Goal: Transaction & Acquisition: Purchase product/service

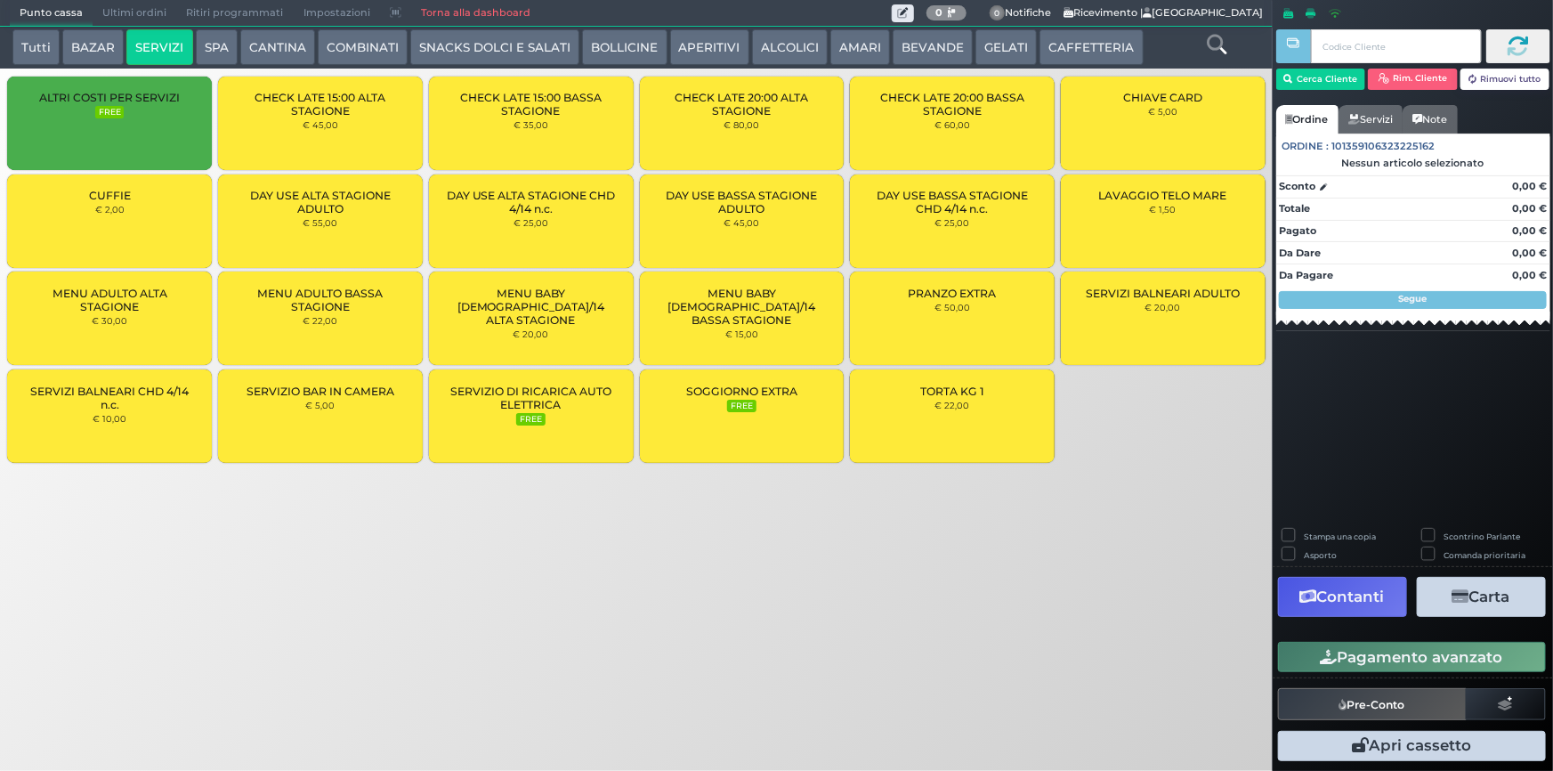
click at [552, 395] on span "SERVIZIO DI RICARICA AUTO ELETTRICA" at bounding box center [531, 398] width 174 height 27
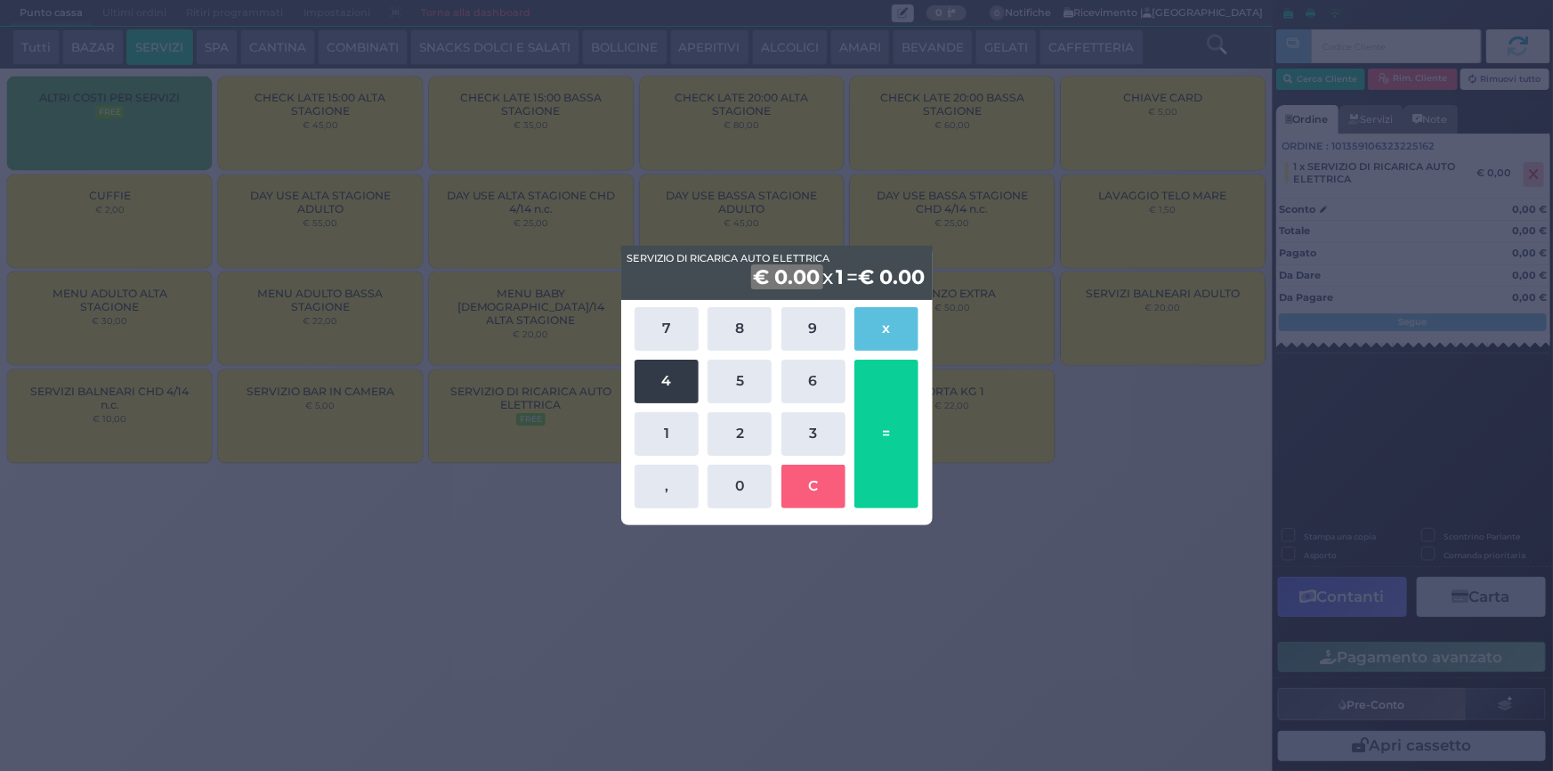
click at [662, 382] on button "4" at bounding box center [667, 382] width 64 height 44
click at [682, 498] on button "," at bounding box center [667, 487] width 64 height 44
click at [674, 389] on button "4" at bounding box center [667, 382] width 64 height 44
click at [744, 496] on button "0" at bounding box center [740, 487] width 64 height 44
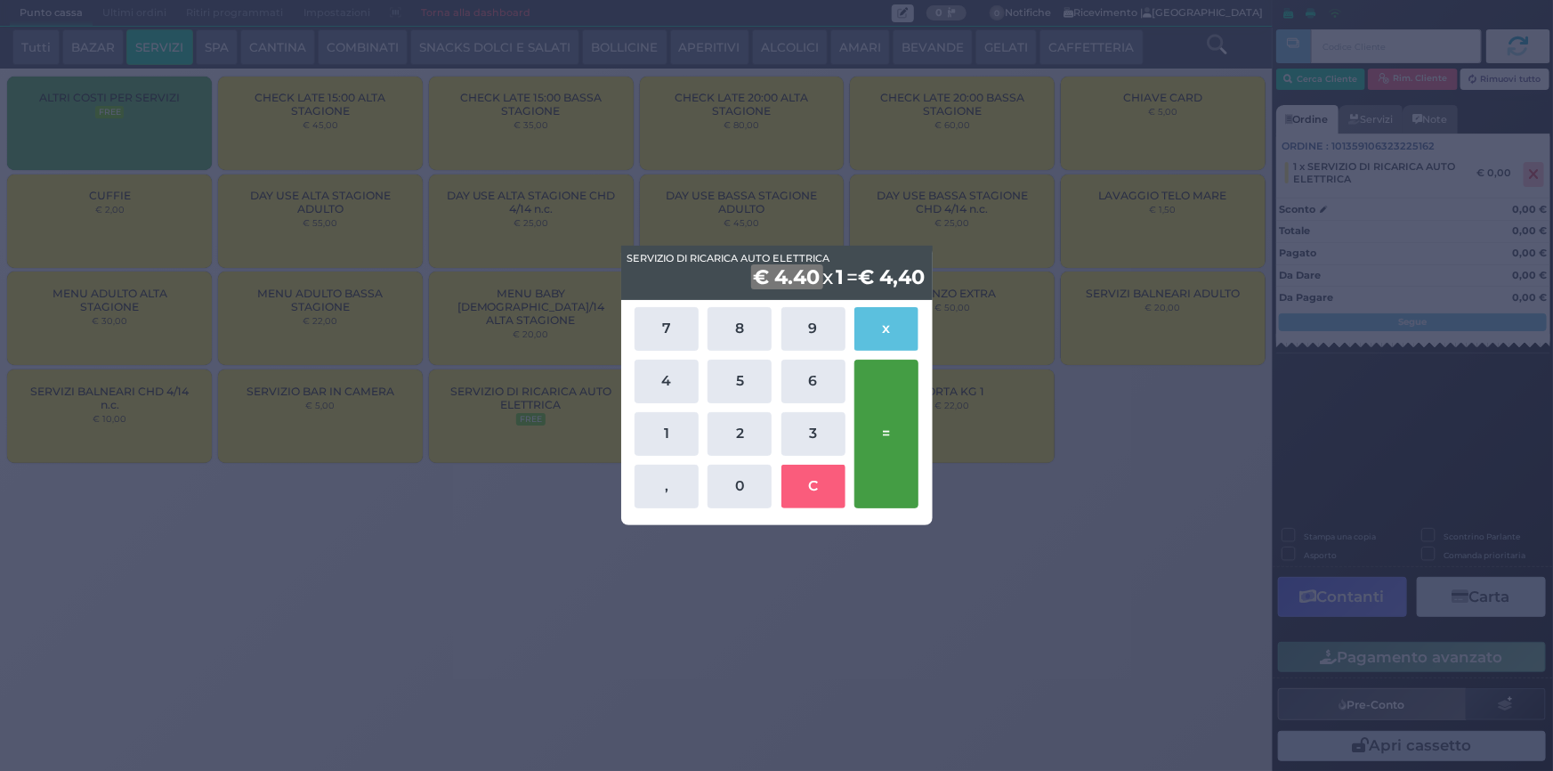
click at [868, 450] on button "=" at bounding box center [886, 434] width 64 height 149
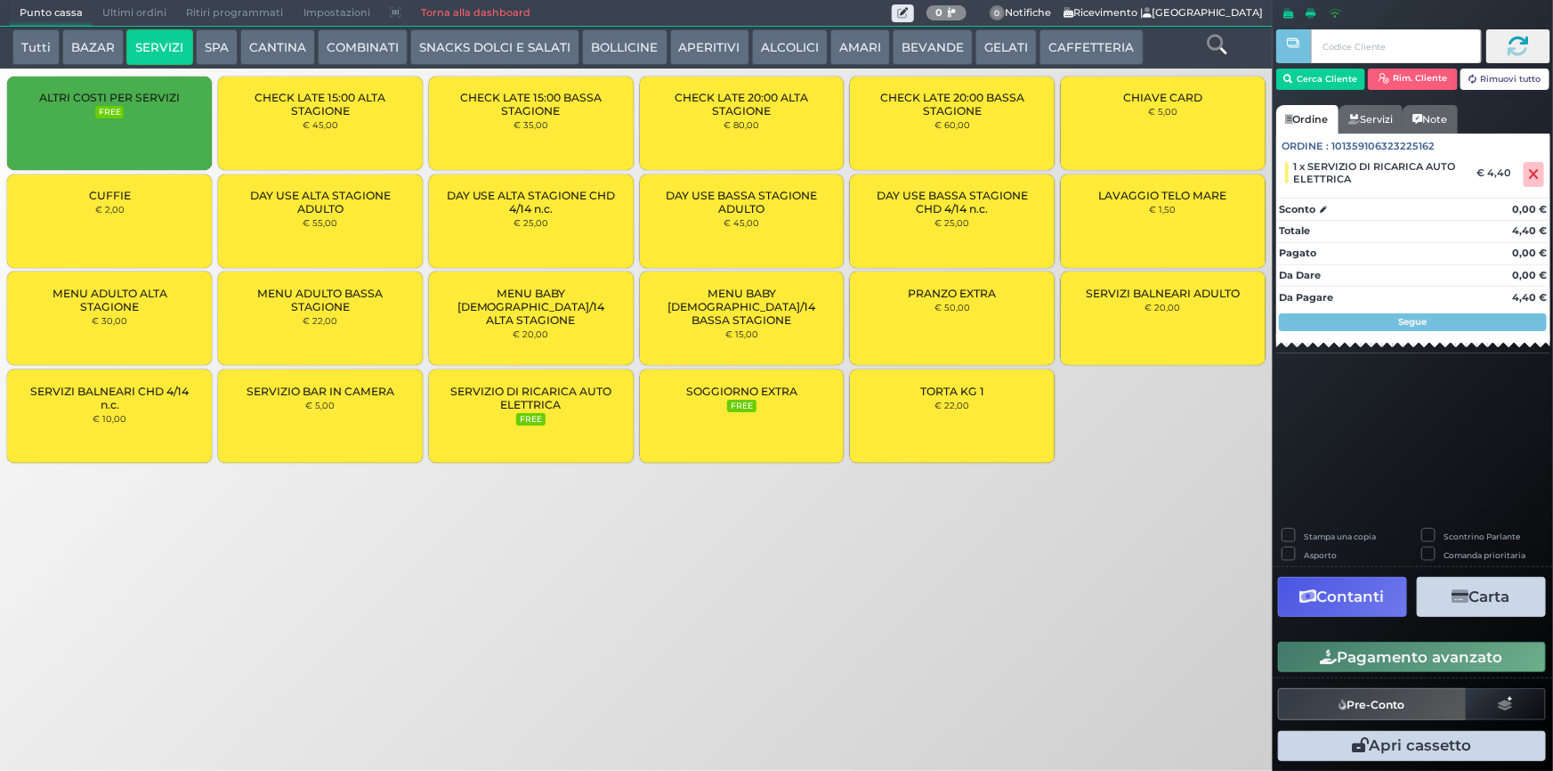
click at [1304, 534] on label "Stampa una copia" at bounding box center [1340, 537] width 72 height 12
click at [1304, 537] on label "Stampa una copia" at bounding box center [1340, 537] width 72 height 12
checkbox input "false"
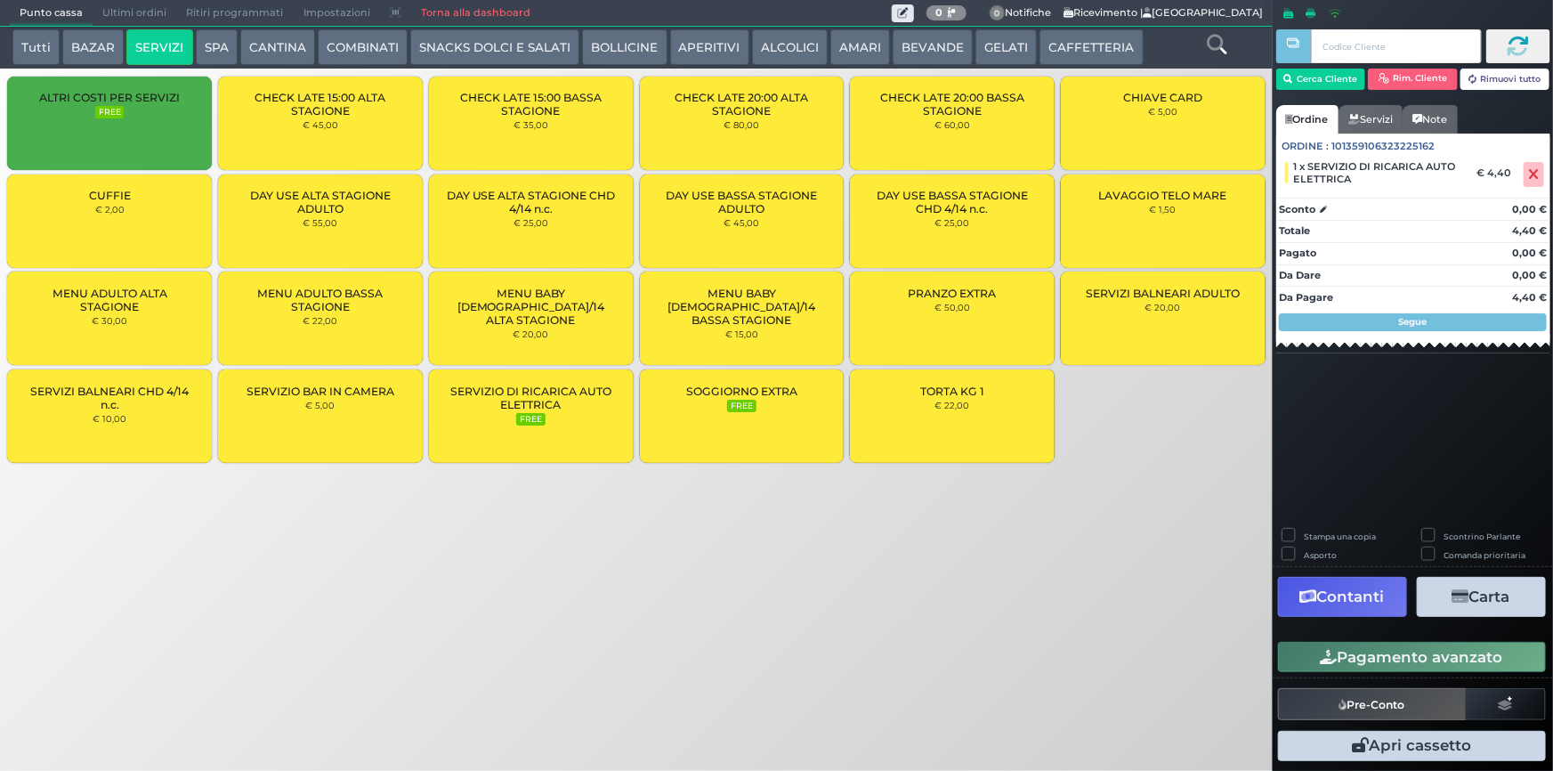
click at [1308, 661] on button "Pagamento avanzato" at bounding box center [1412, 657] width 268 height 30
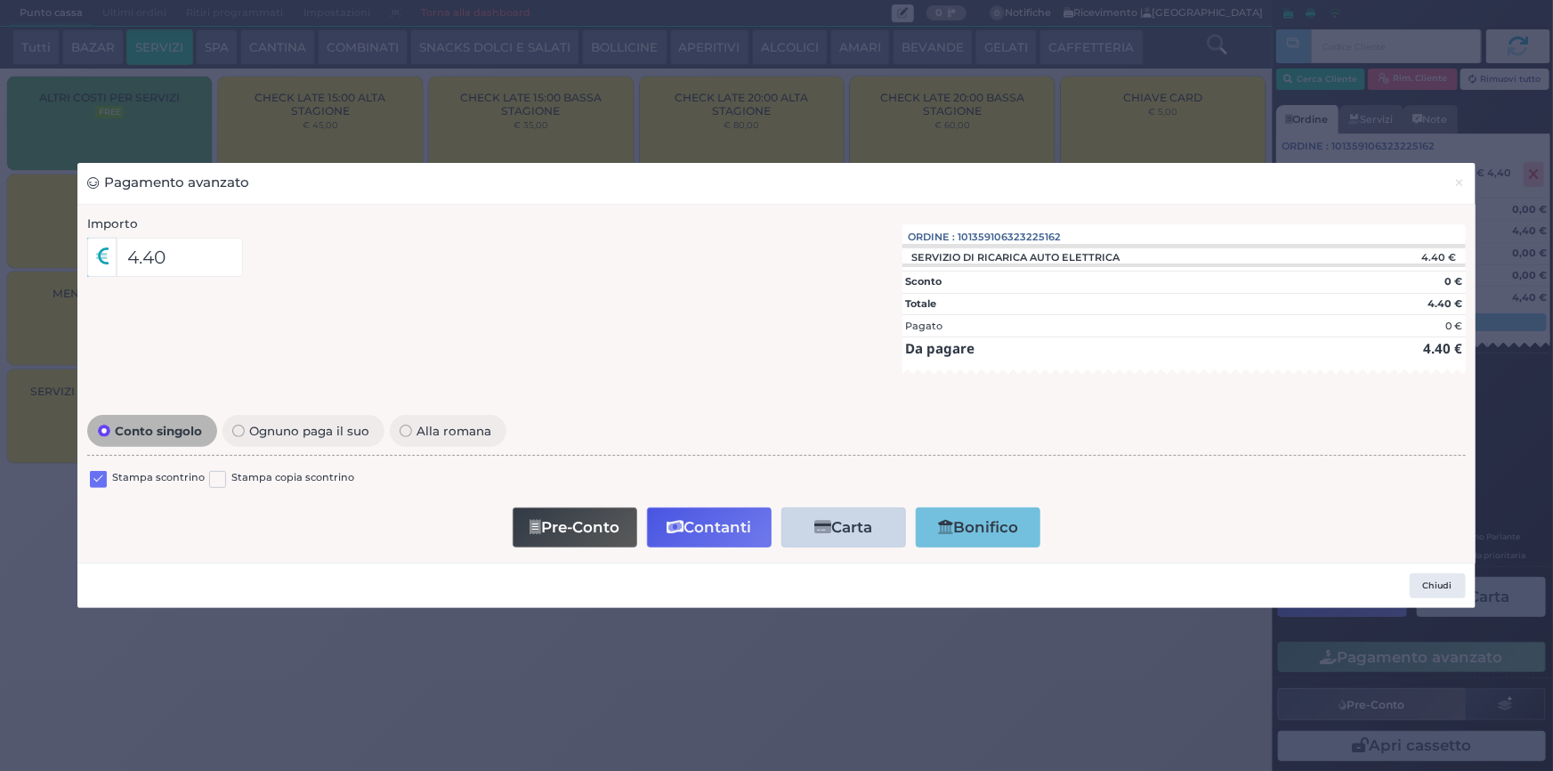
click at [91, 480] on label at bounding box center [98, 479] width 17 height 17
click at [0, 0] on input "checkbox" at bounding box center [0, 0] width 0 height 0
click at [693, 530] on button "Contanti" at bounding box center [709, 527] width 125 height 40
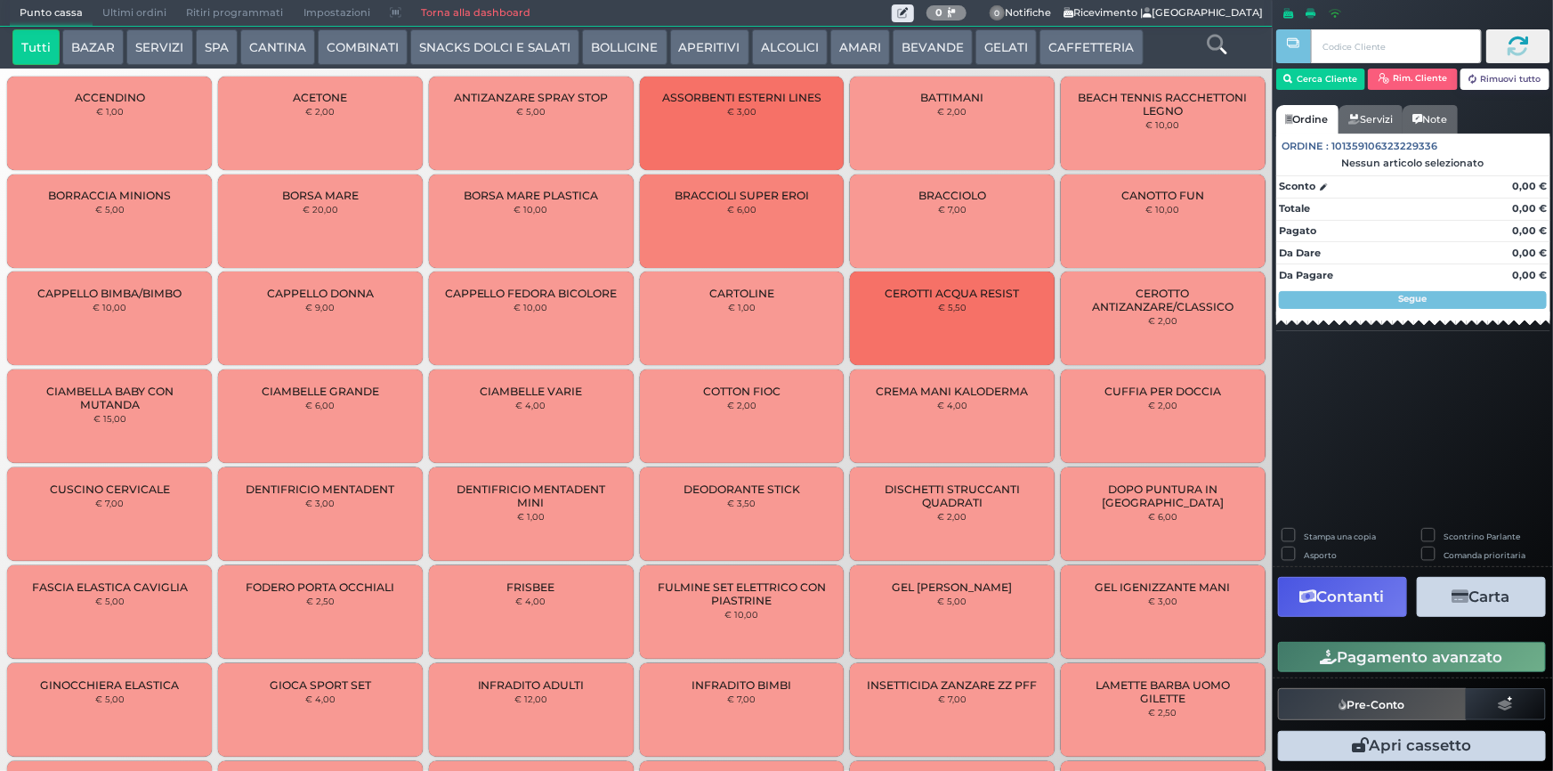
click at [122, 17] on span "Ultimi ordini" at bounding box center [135, 13] width 84 height 25
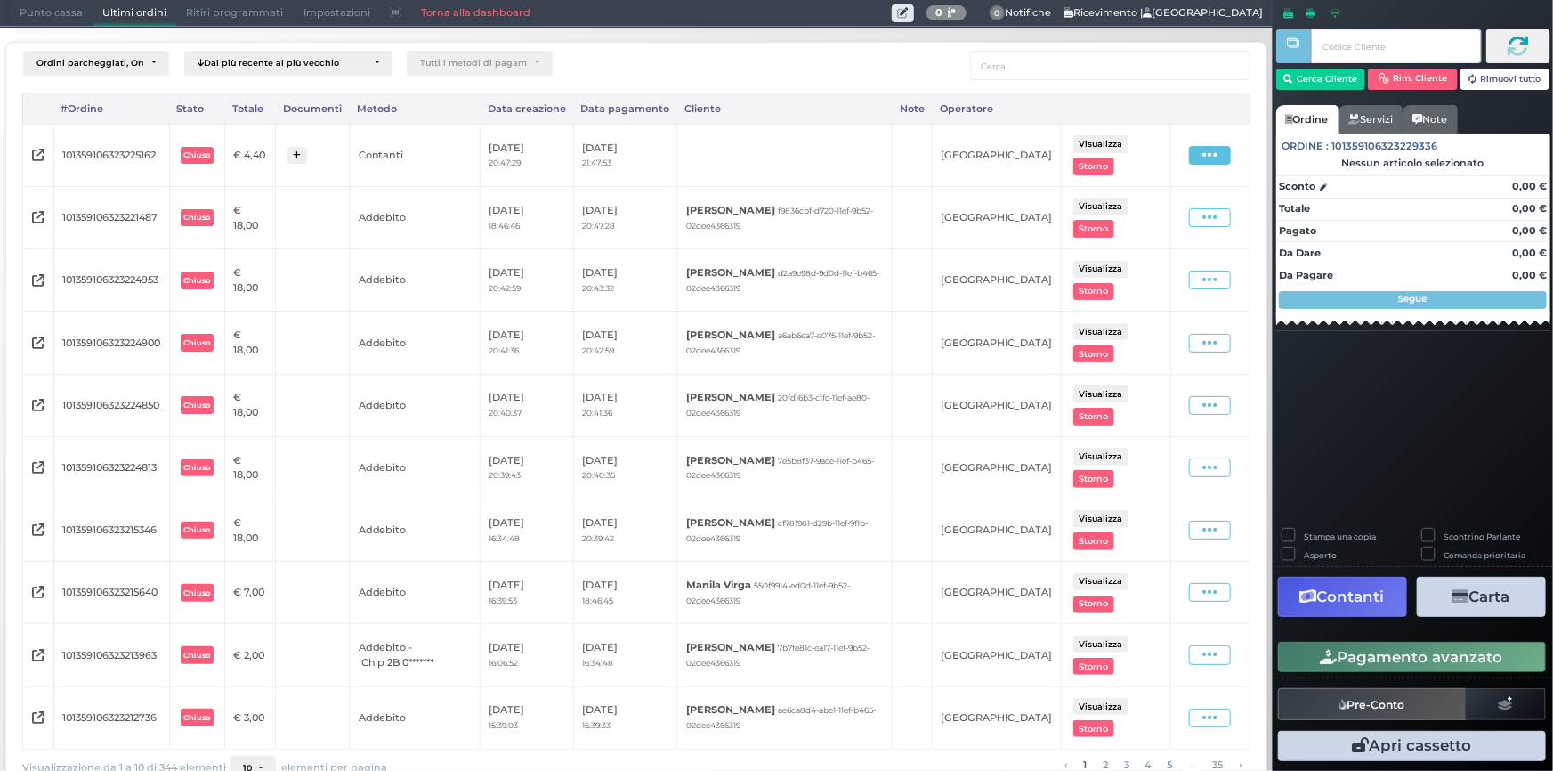
click at [1203, 151] on icon at bounding box center [1210, 155] width 15 height 17
click at [1156, 207] on span "Ristampa Pre-Conto" at bounding box center [1173, 206] width 73 height 30
click at [32, 17] on span "Punto cassa" at bounding box center [51, 13] width 83 height 25
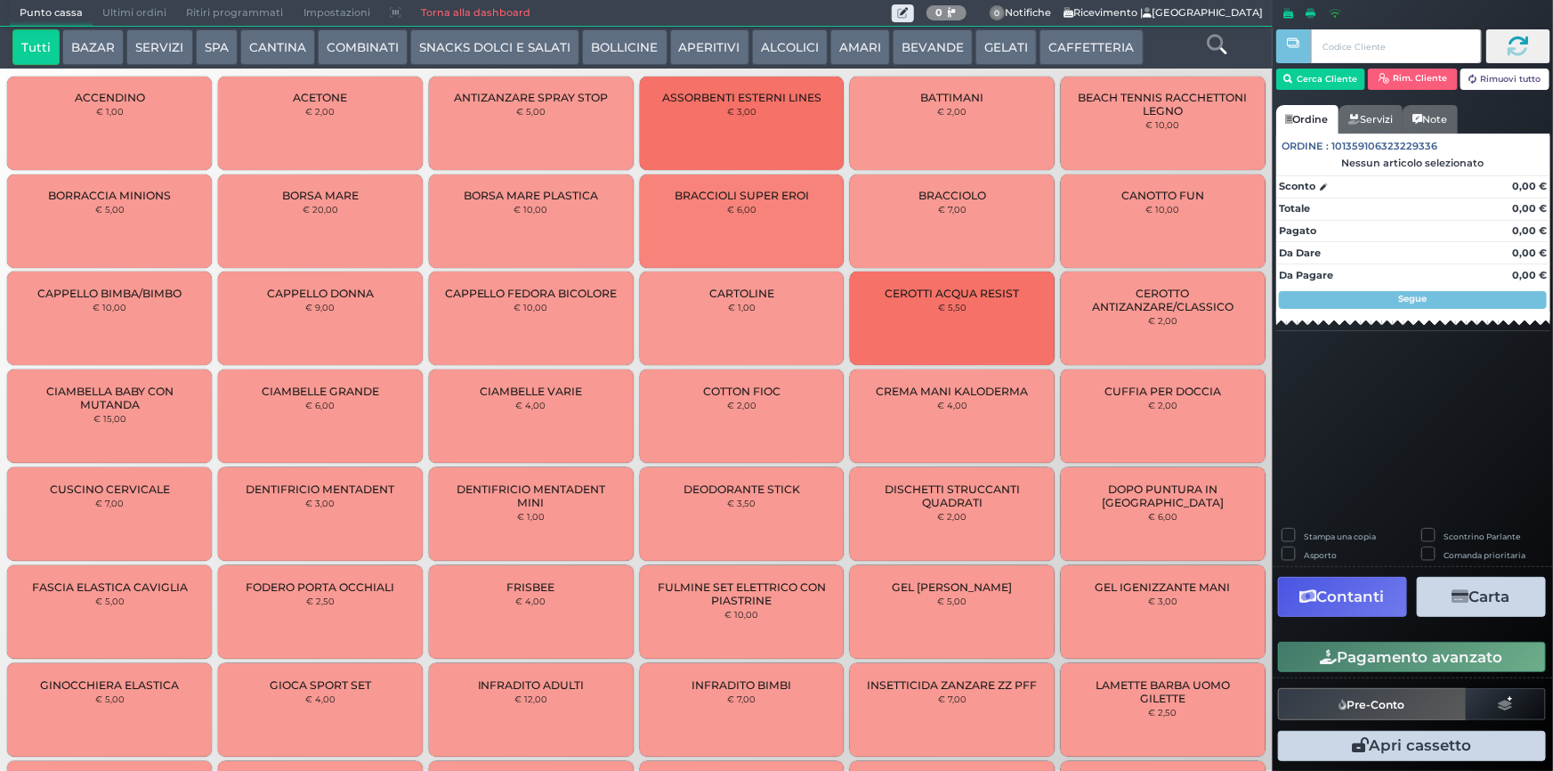
click at [360, 43] on button "COMBINATI" at bounding box center [363, 47] width 90 height 36
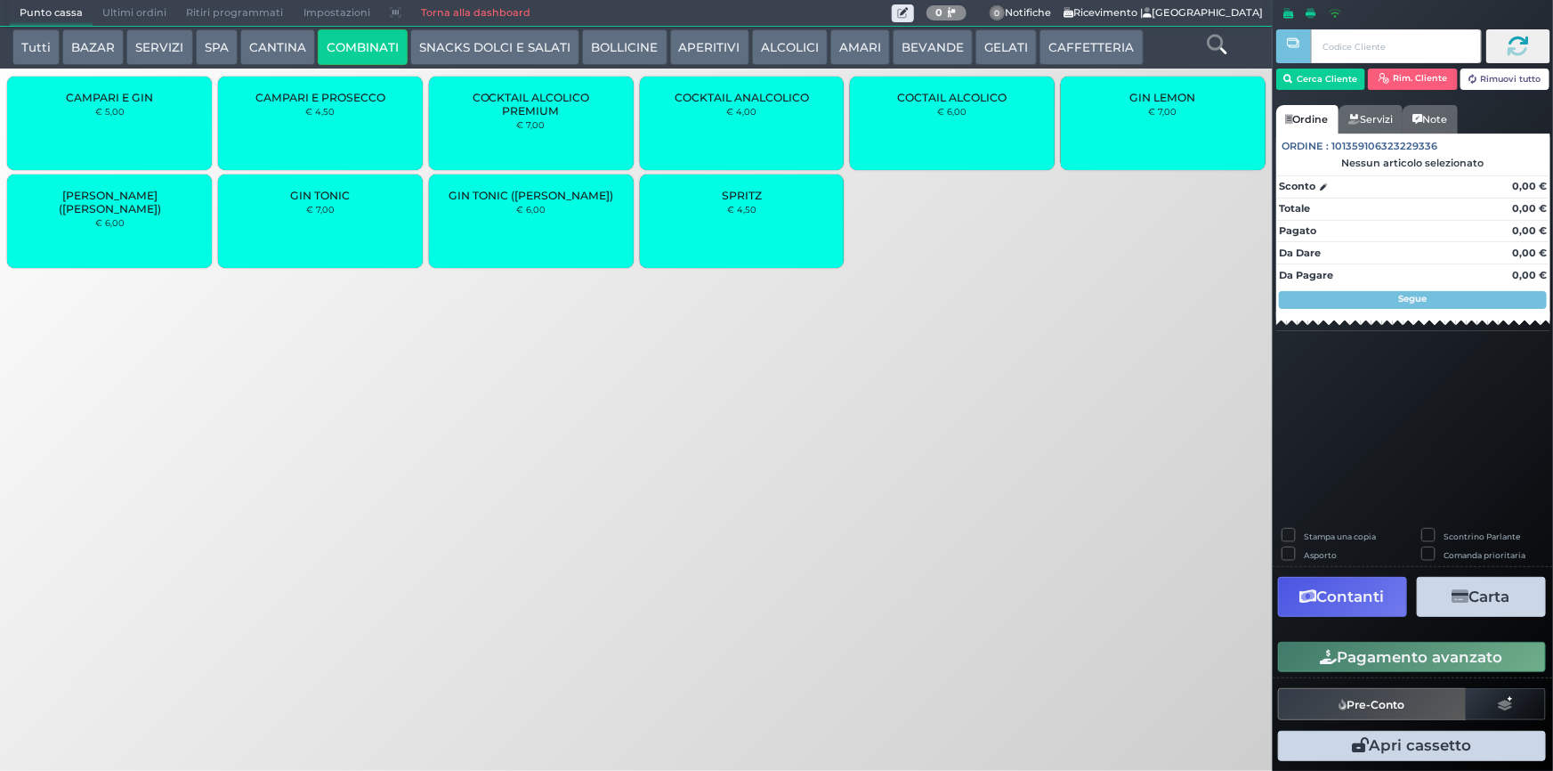
click at [945, 106] on small "€ 6,00" at bounding box center [952, 111] width 29 height 11
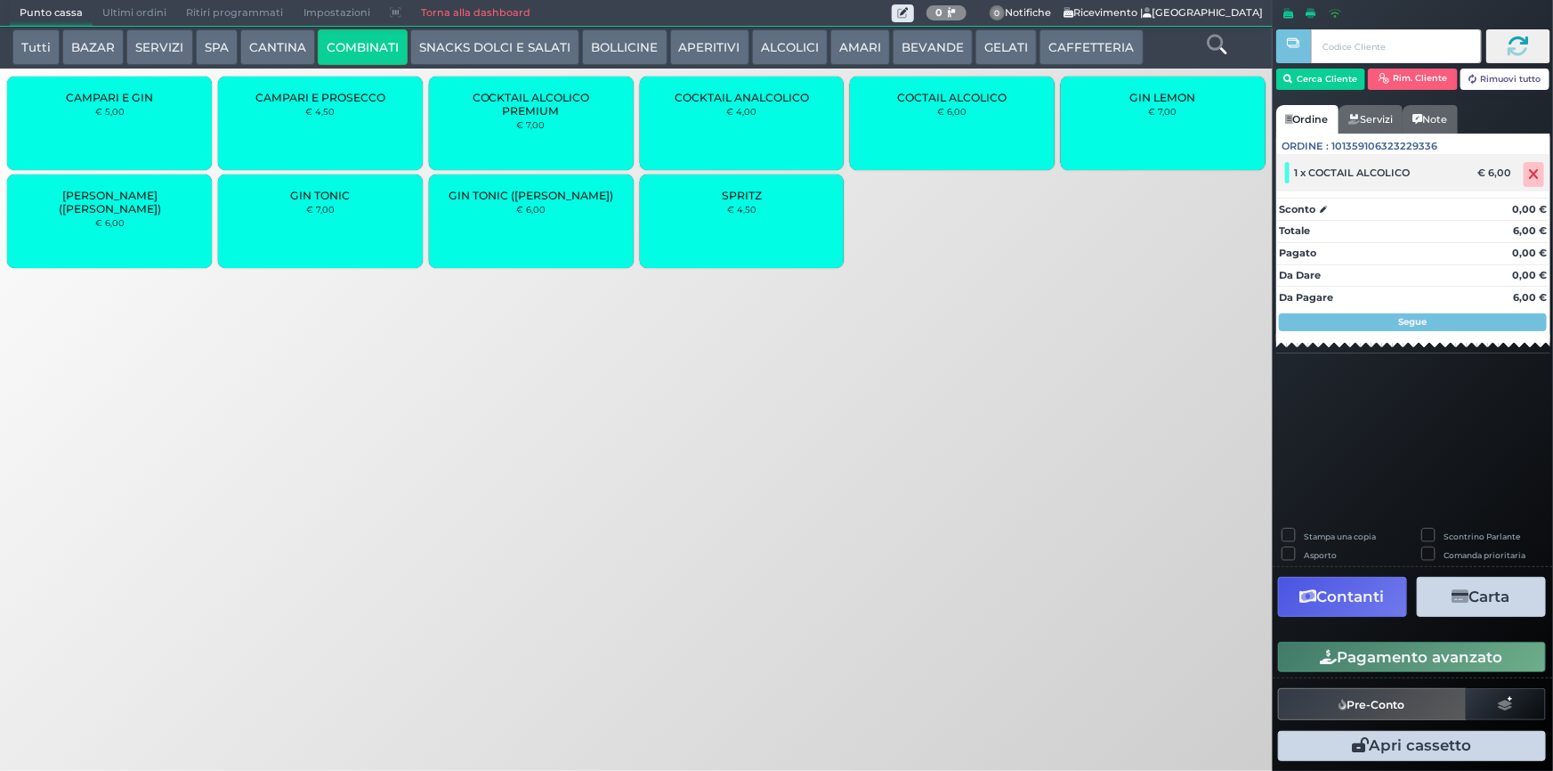
click at [1535, 174] on icon at bounding box center [1534, 174] width 11 height 1
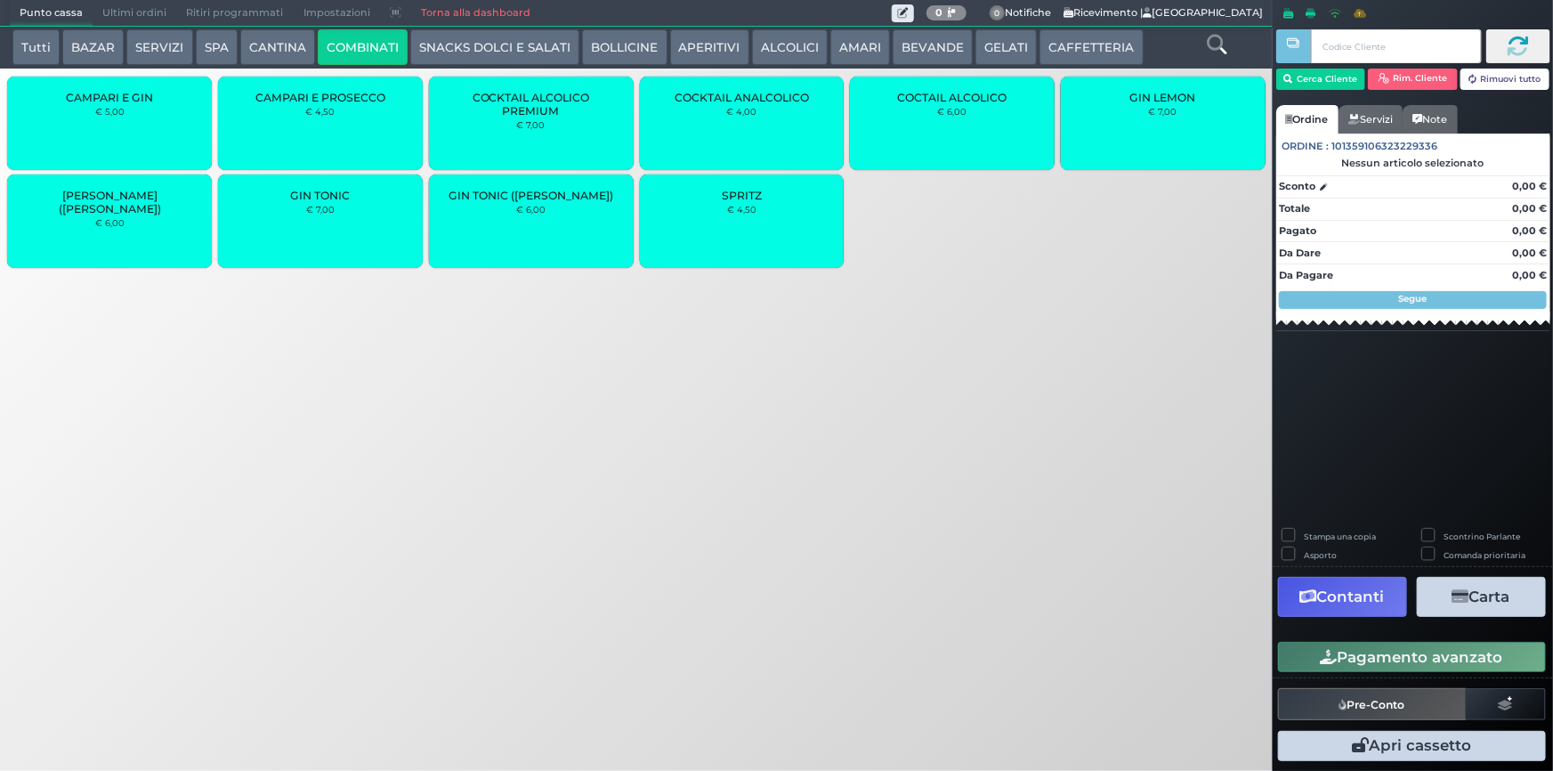
click at [529, 109] on span "COCKTAIL ALCOLICO PREMIUM" at bounding box center [531, 104] width 174 height 27
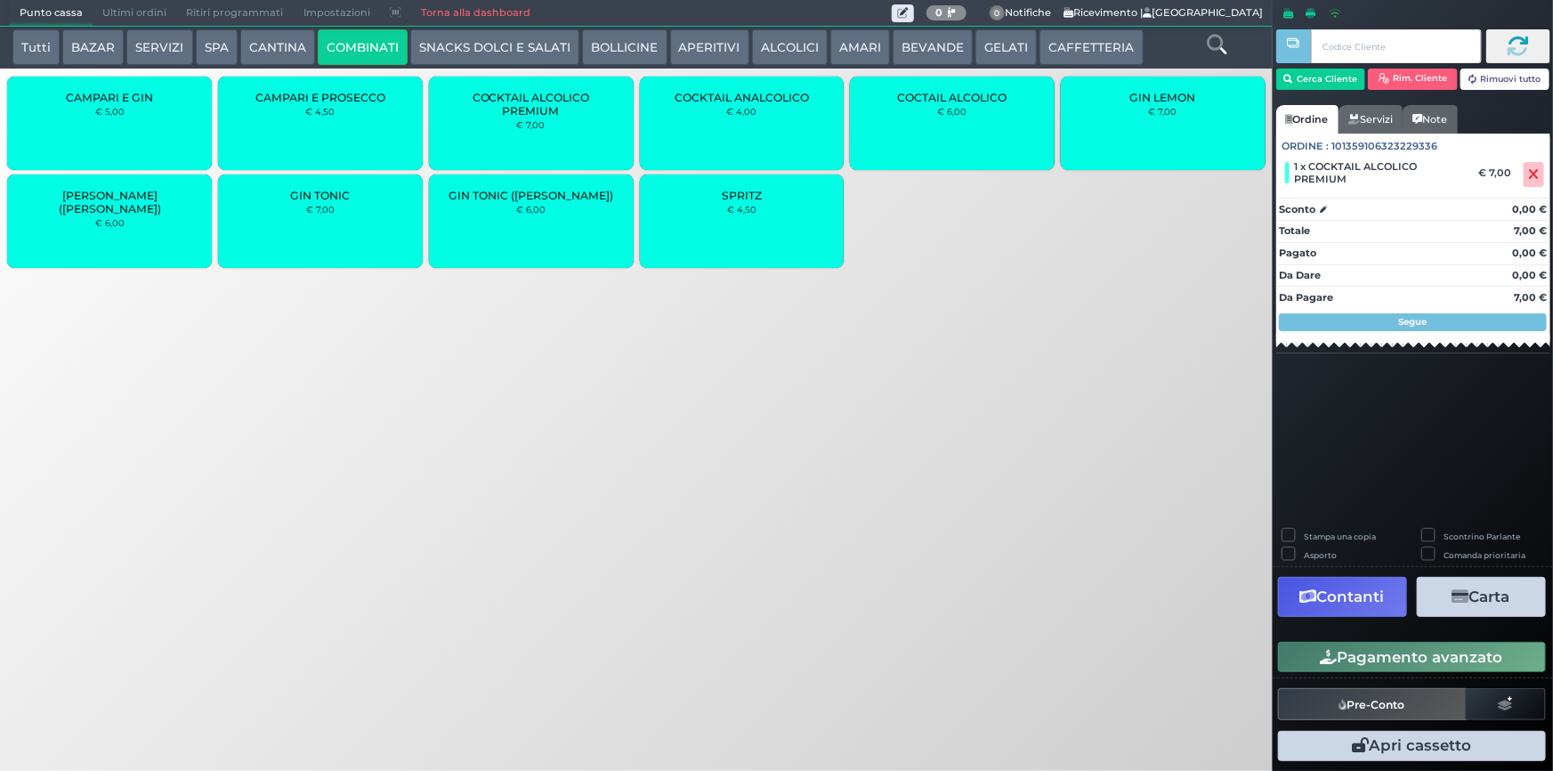
click at [1304, 531] on label "Stampa una copia" at bounding box center [1340, 537] width 72 height 12
click at [1304, 535] on label "Stampa una copia" at bounding box center [1340, 537] width 72 height 12
checkbox input "false"
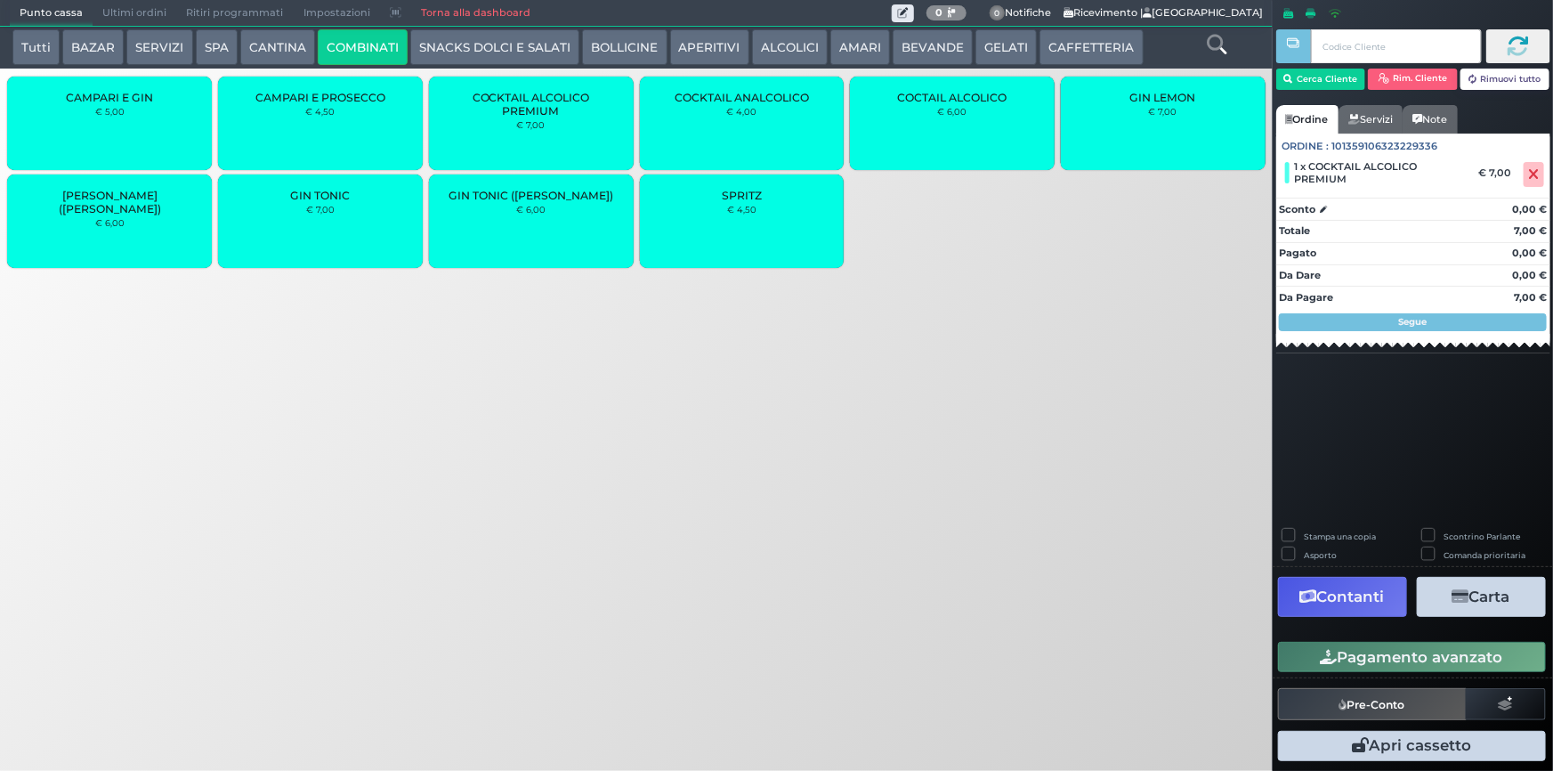
click at [1361, 652] on button "Pagamento avanzato" at bounding box center [1412, 657] width 268 height 30
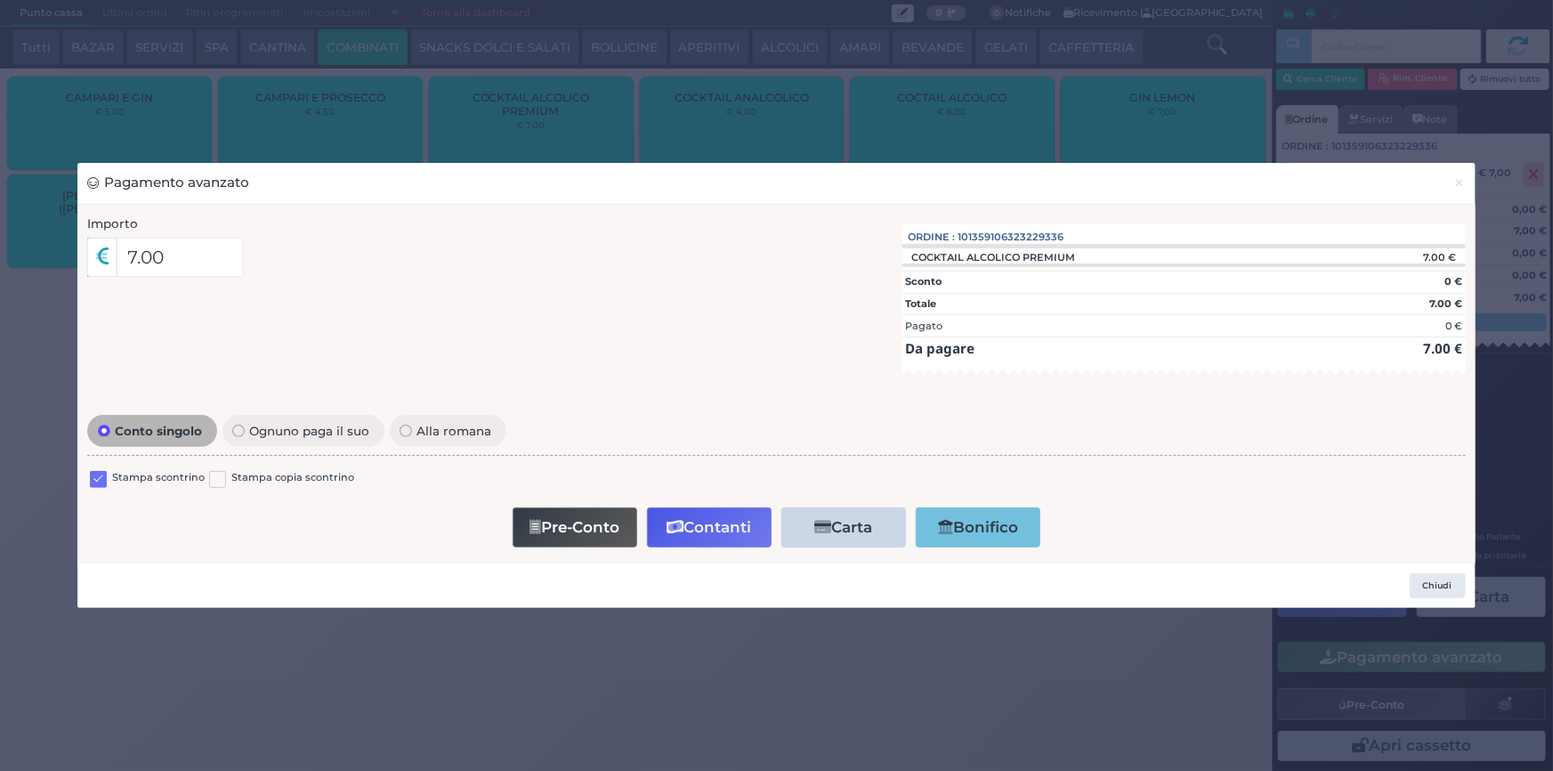
click at [97, 472] on label at bounding box center [98, 479] width 17 height 17
click at [0, 0] on input "checkbox" at bounding box center [0, 0] width 0 height 0
click at [686, 530] on button "Contanti" at bounding box center [709, 527] width 125 height 40
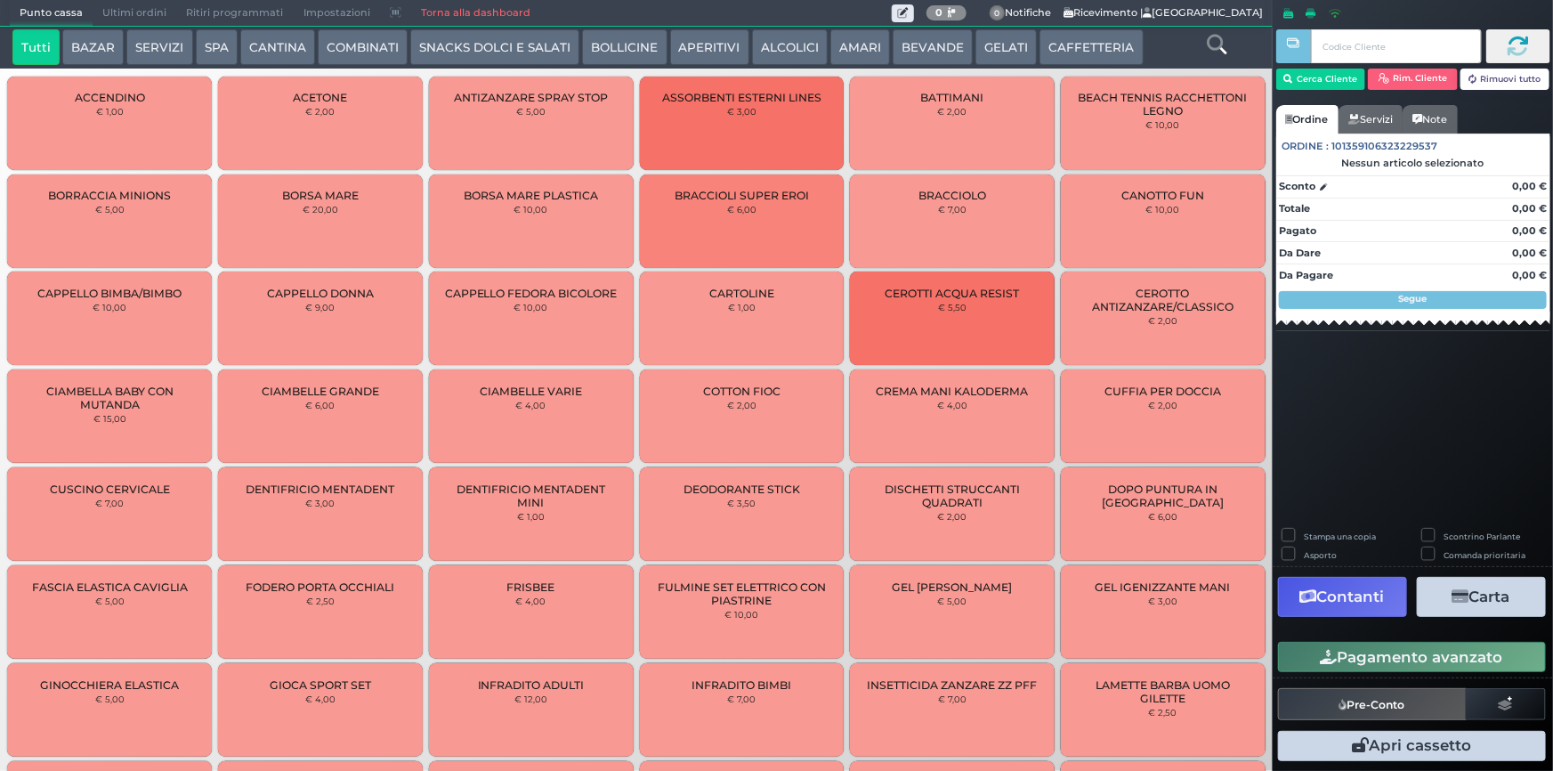
click at [113, 5] on span "Ultimi ordini" at bounding box center [135, 13] width 84 height 25
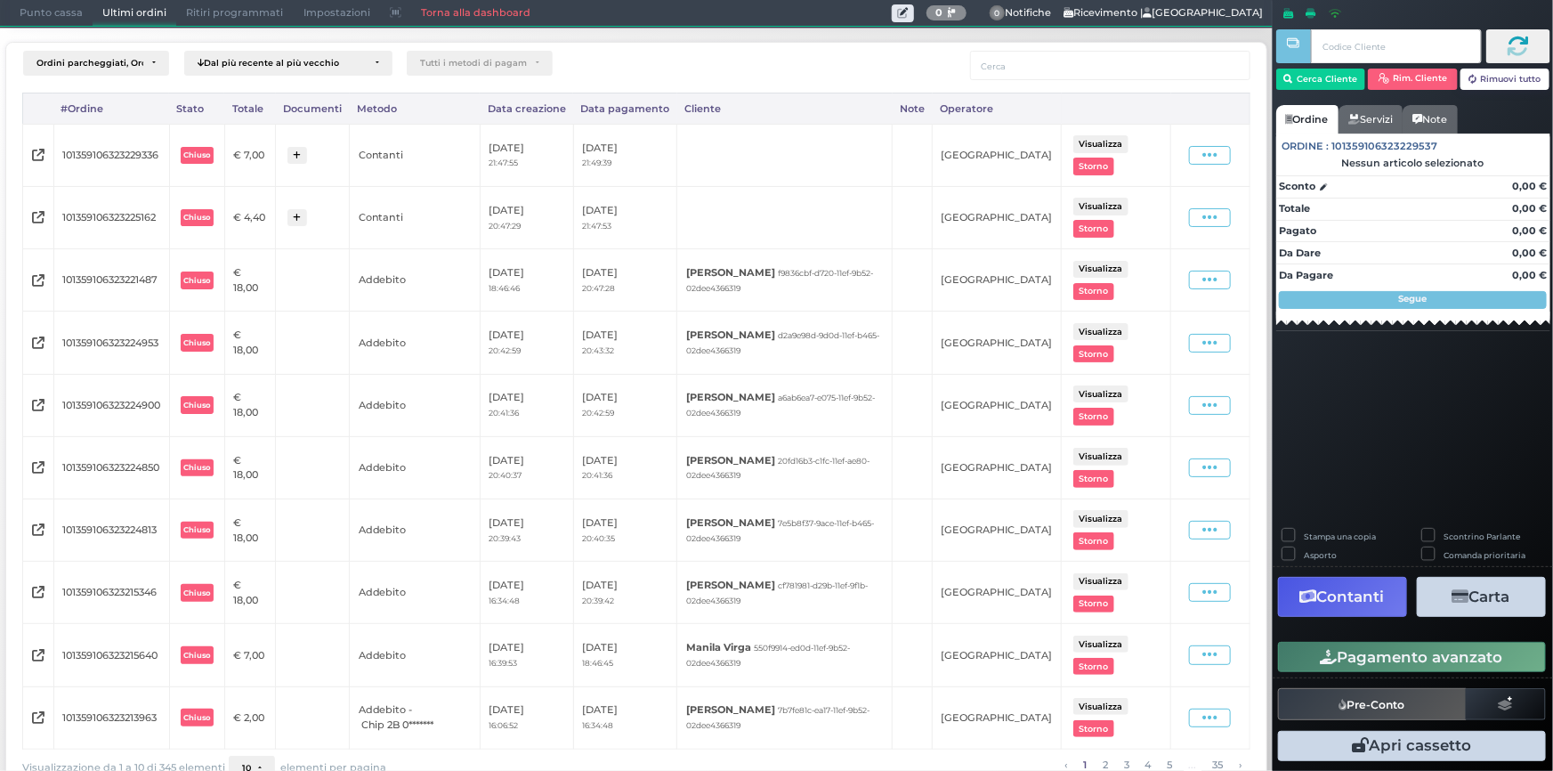
click at [1203, 157] on icon at bounding box center [1210, 155] width 15 height 17
click at [1140, 206] on span "Ristampa Pre-Conto" at bounding box center [1173, 206] width 73 height 30
click at [41, 8] on span "Punto cassa" at bounding box center [51, 13] width 83 height 25
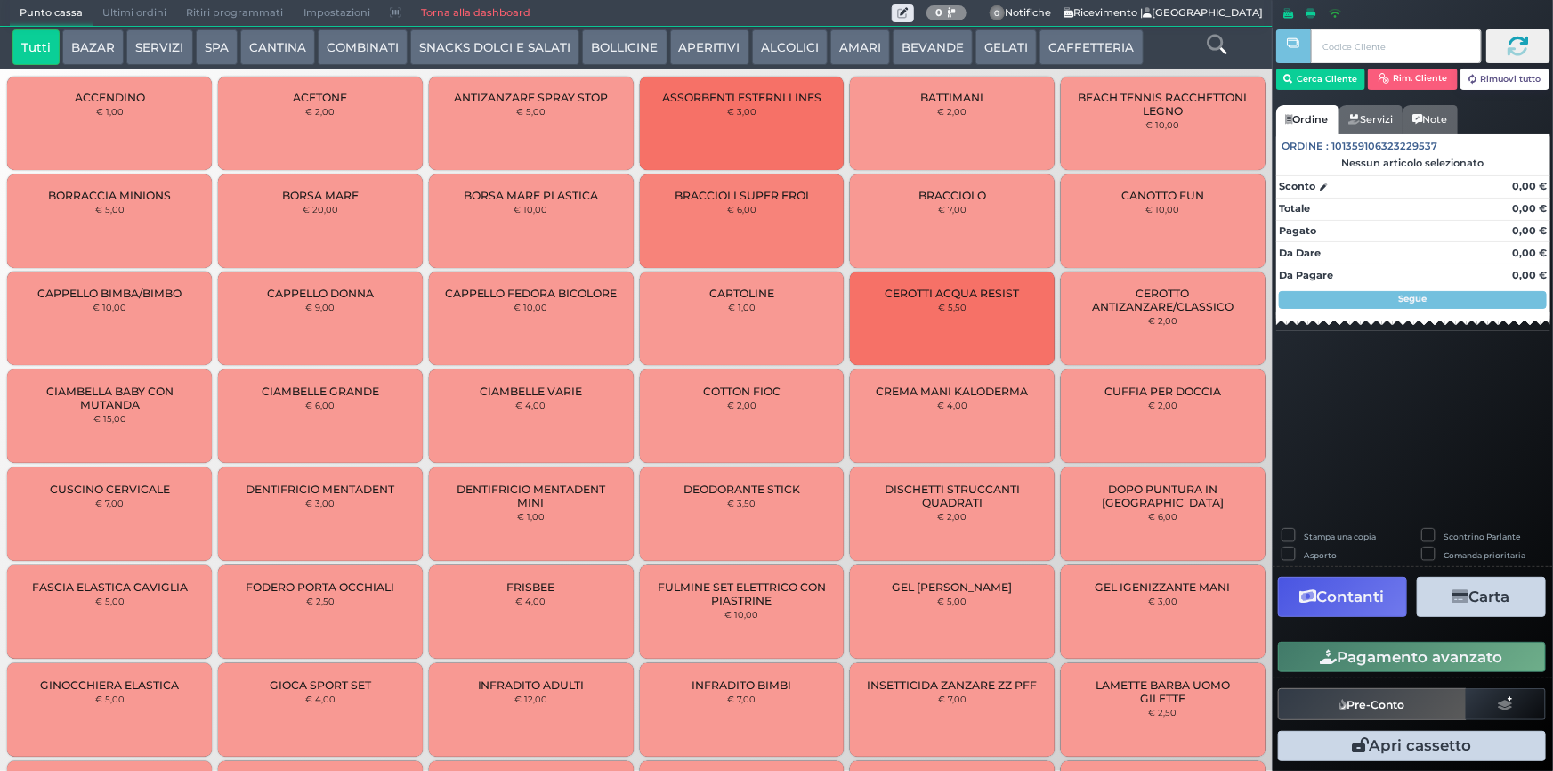
click at [1060, 46] on button "CAFFETTERIA" at bounding box center [1091, 47] width 103 height 36
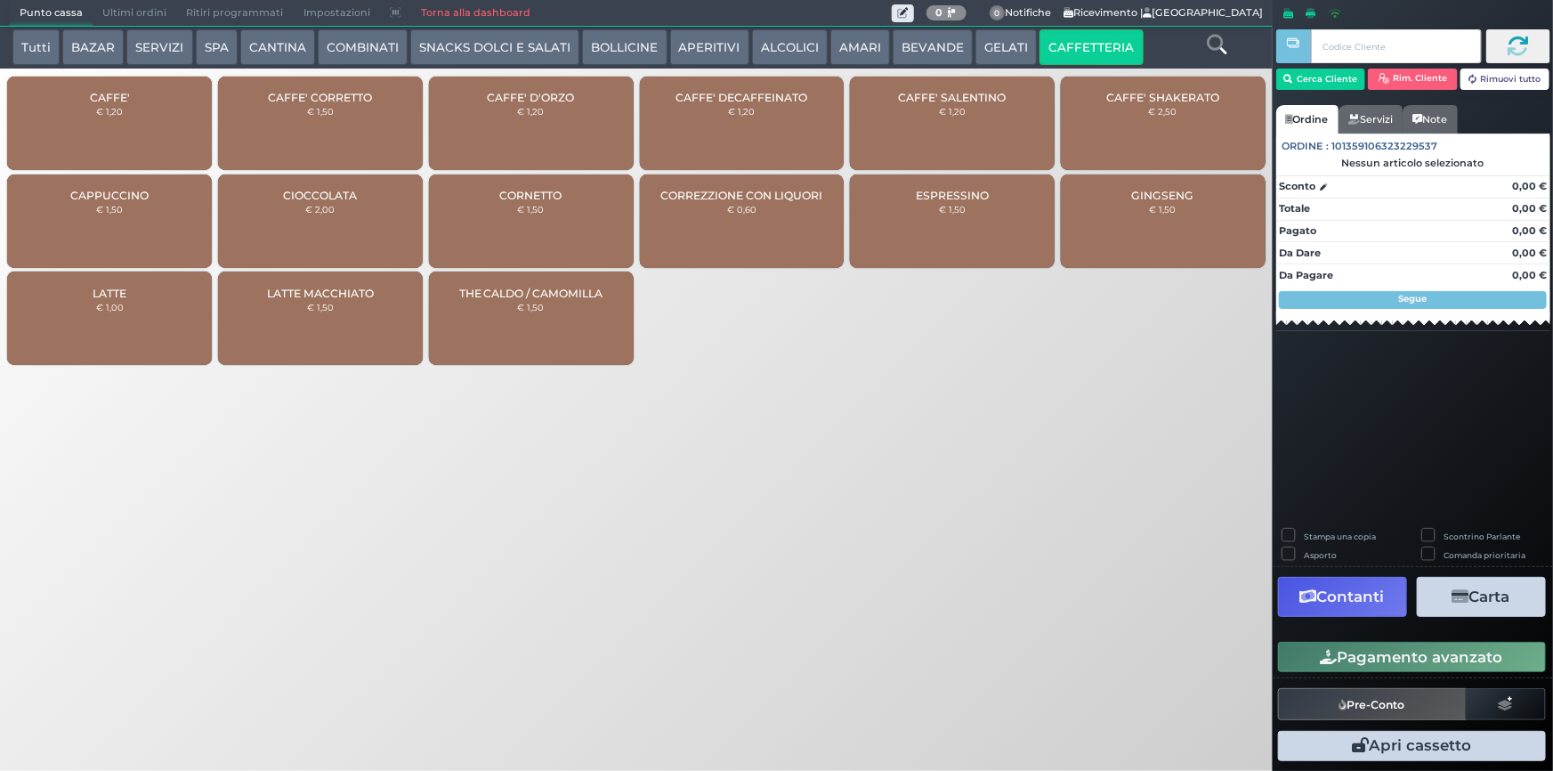
click at [100, 134] on div "CAFFE' € 1,20" at bounding box center [109, 123] width 205 height 93
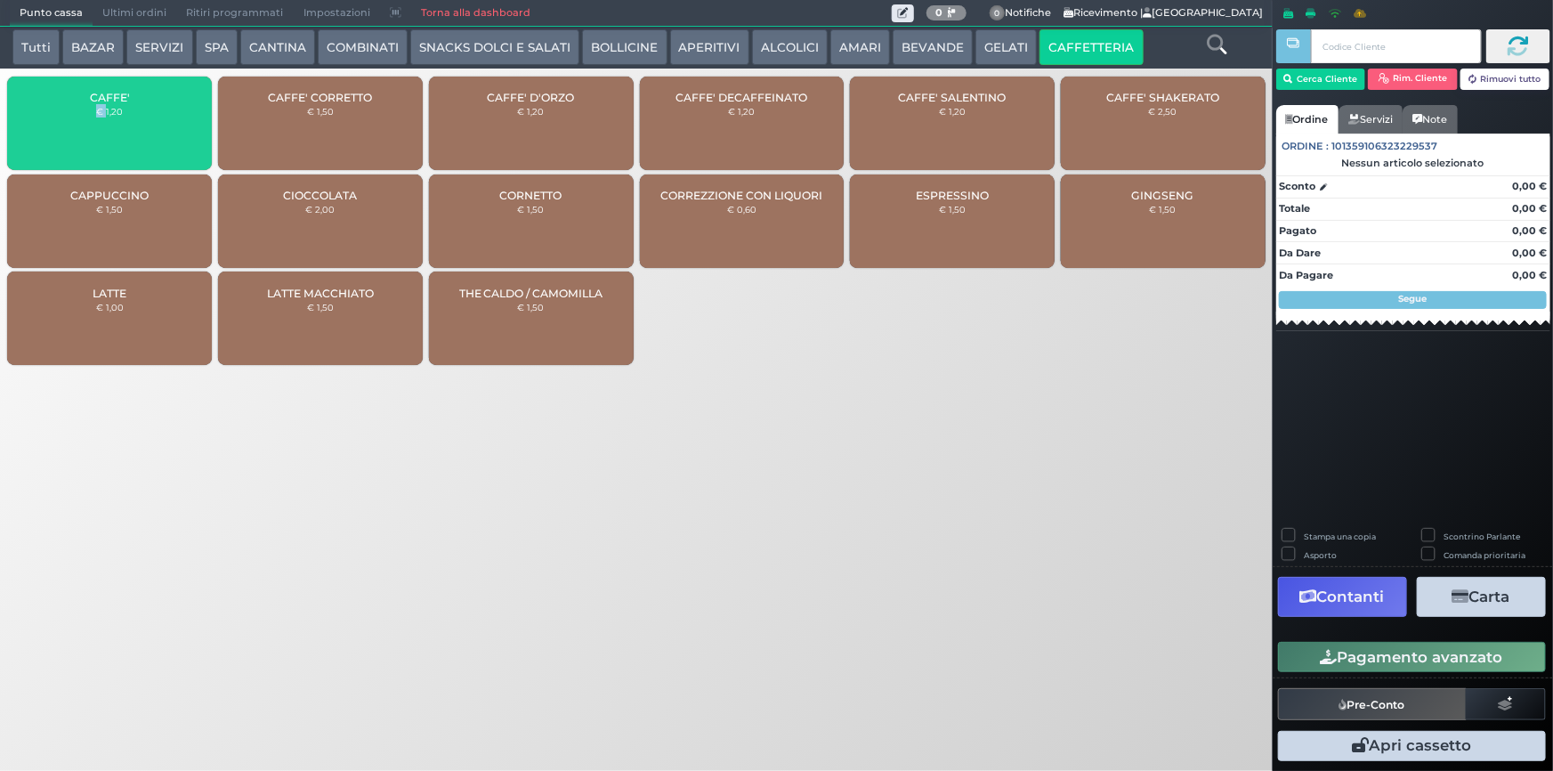
click at [100, 134] on div "CAFFE' € 1,20" at bounding box center [109, 123] width 205 height 93
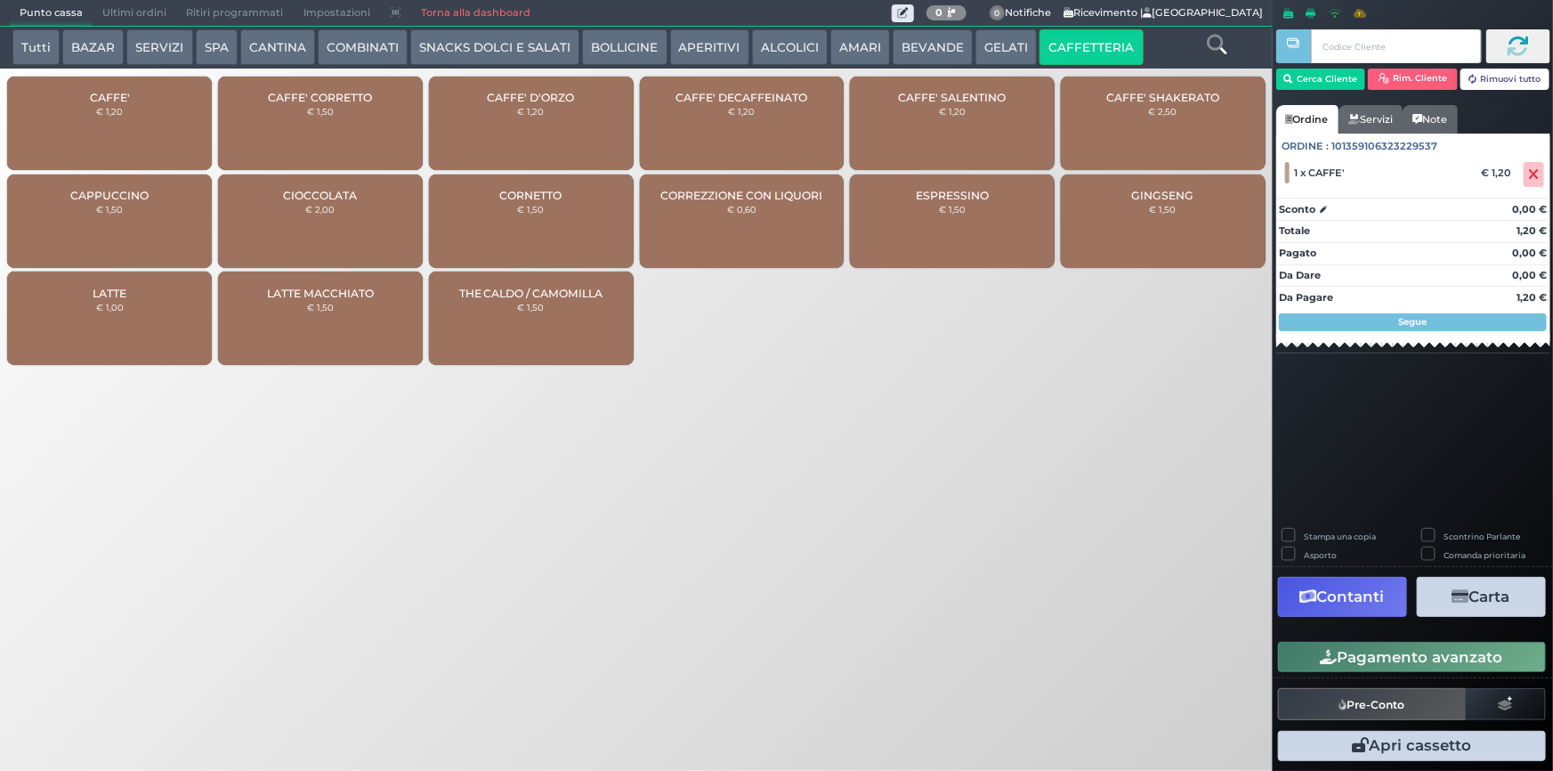
click at [170, 128] on div "CAFFE' € 1,20" at bounding box center [109, 123] width 205 height 93
click at [1535, 175] on icon at bounding box center [1534, 174] width 11 height 1
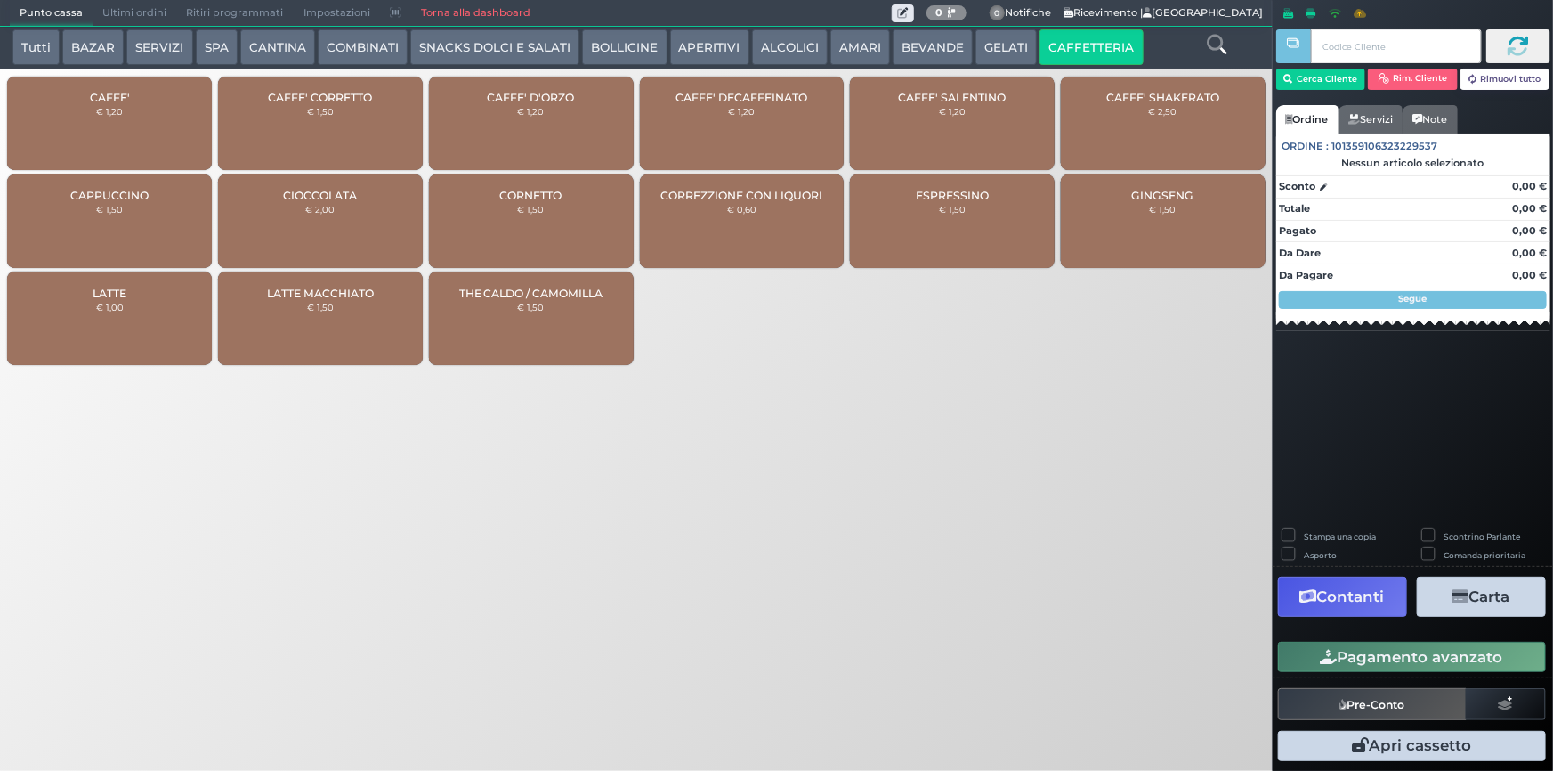
click at [138, 132] on div "CAFFE' € 1,20" at bounding box center [109, 123] width 205 height 93
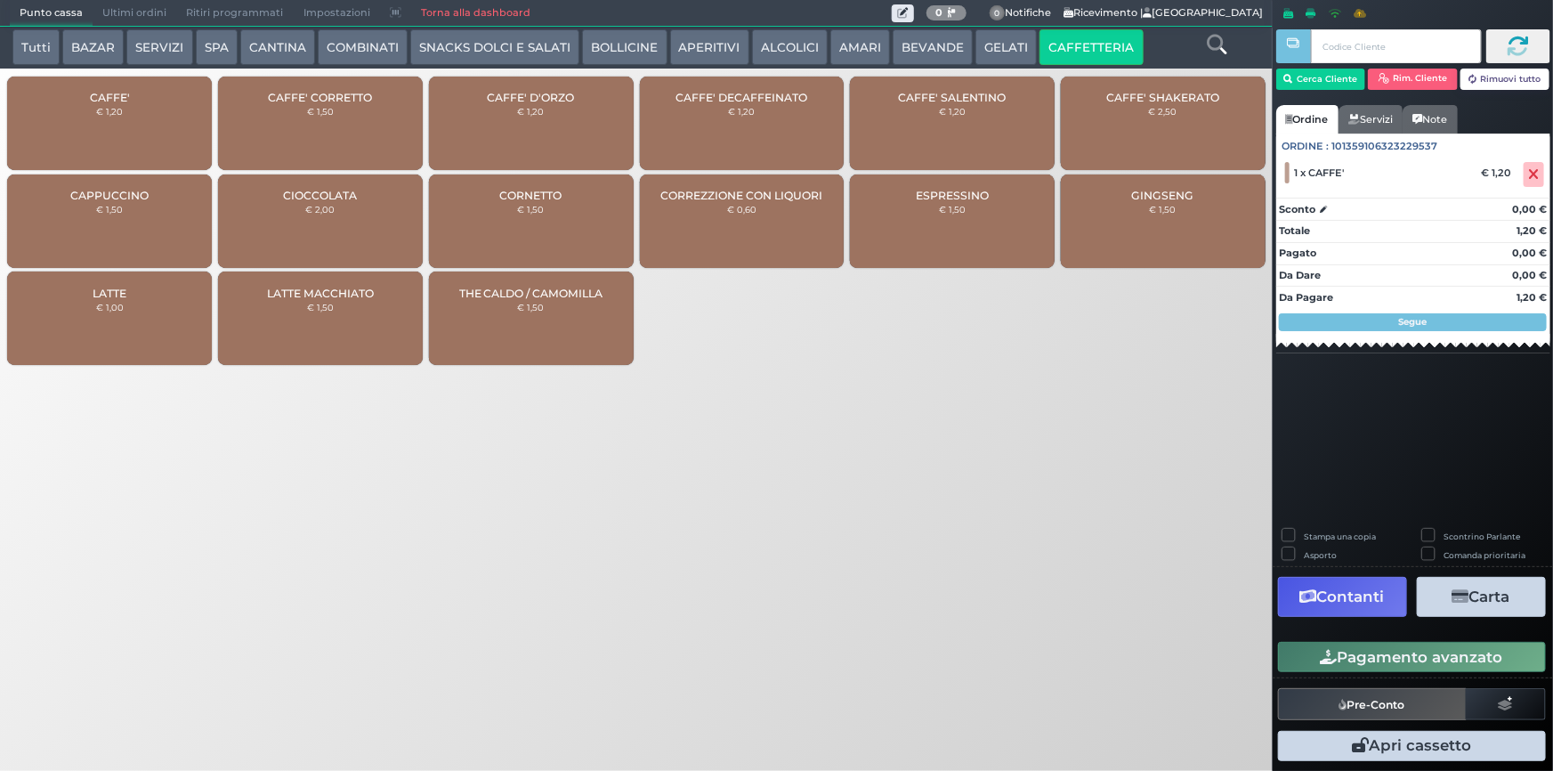
click at [138, 132] on div "CAFFE' € 1,20" at bounding box center [109, 123] width 205 height 93
click at [1340, 650] on button "Pagamento avanzato" at bounding box center [1412, 657] width 268 height 30
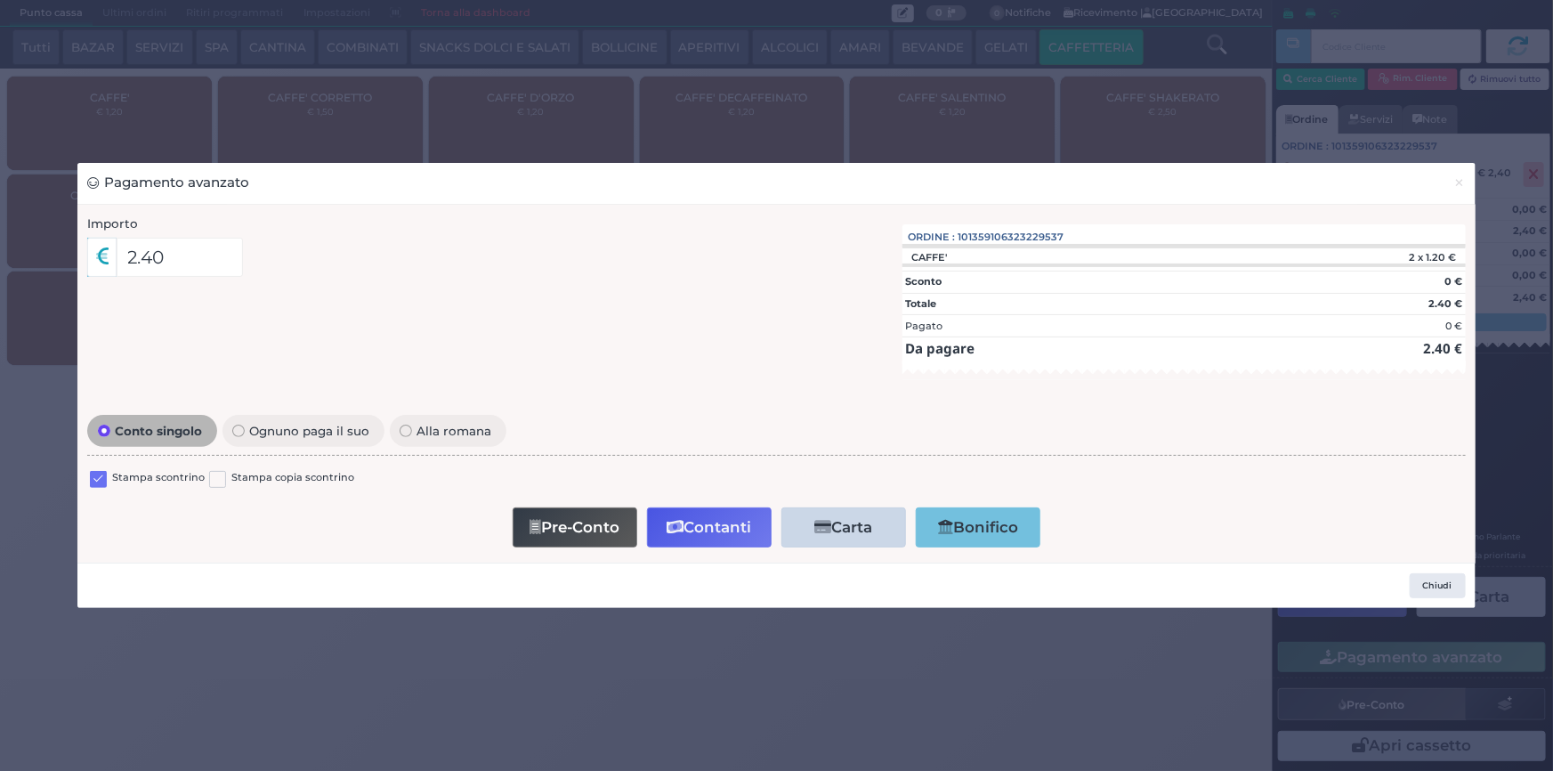
click at [101, 477] on label at bounding box center [98, 479] width 17 height 17
click at [0, 0] on input "checkbox" at bounding box center [0, 0] width 0 height 0
click at [694, 514] on button "Contanti" at bounding box center [709, 527] width 125 height 40
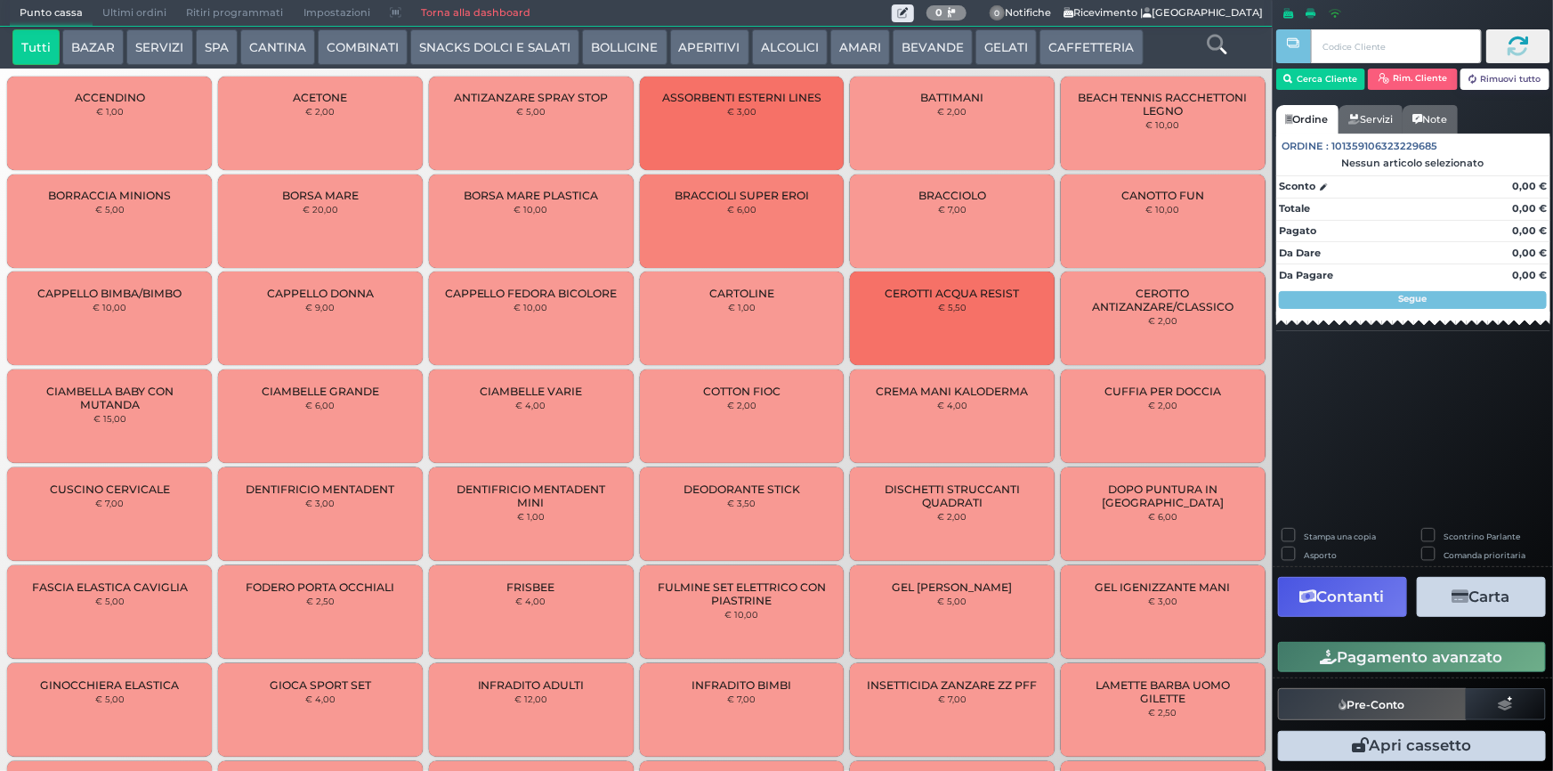
click at [157, 17] on span "Ultimi ordini" at bounding box center [135, 13] width 84 height 25
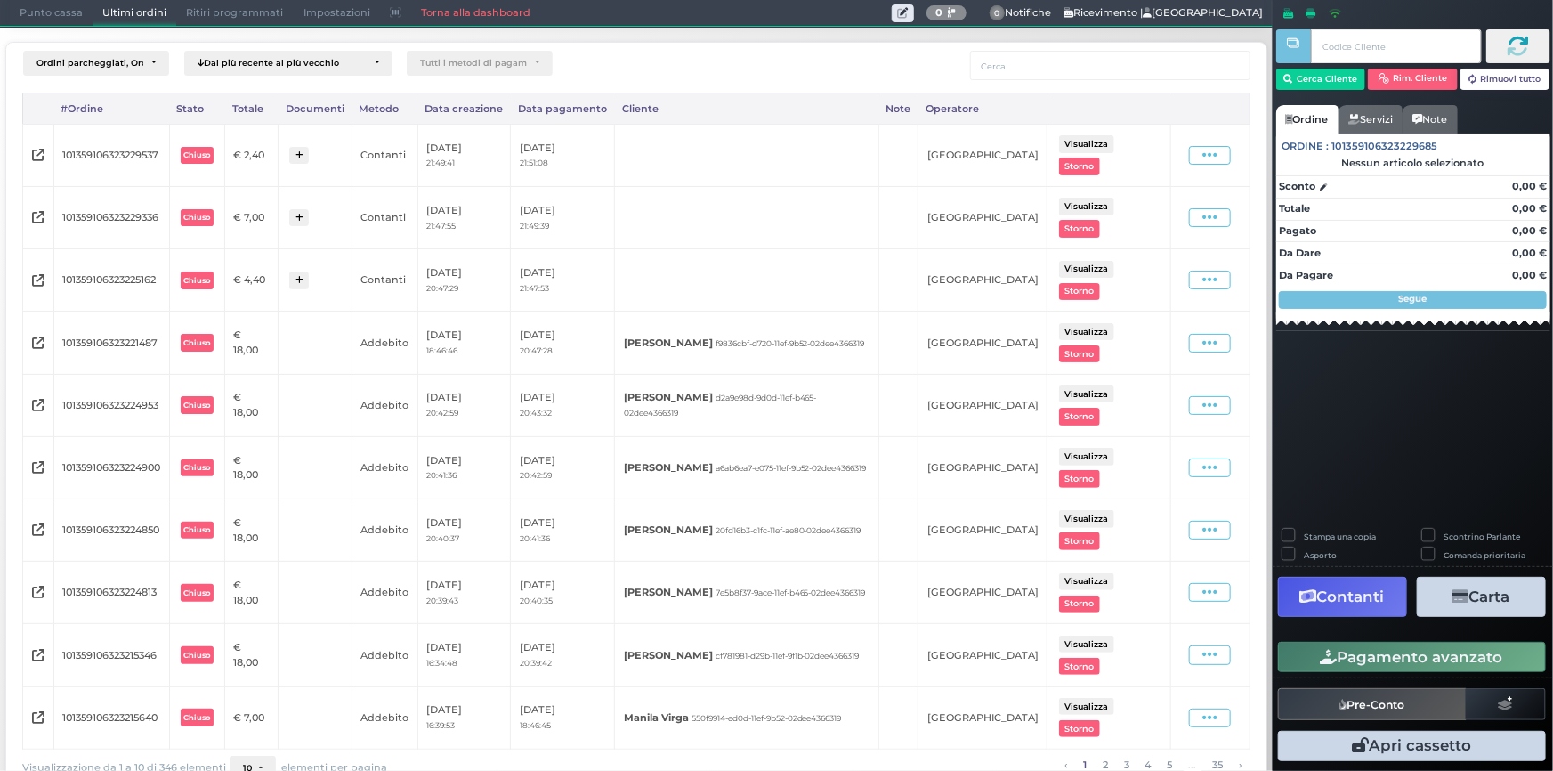
click at [18, 14] on span "Punto cassa" at bounding box center [51, 13] width 83 height 25
